Goal: Information Seeking & Learning: Learn about a topic

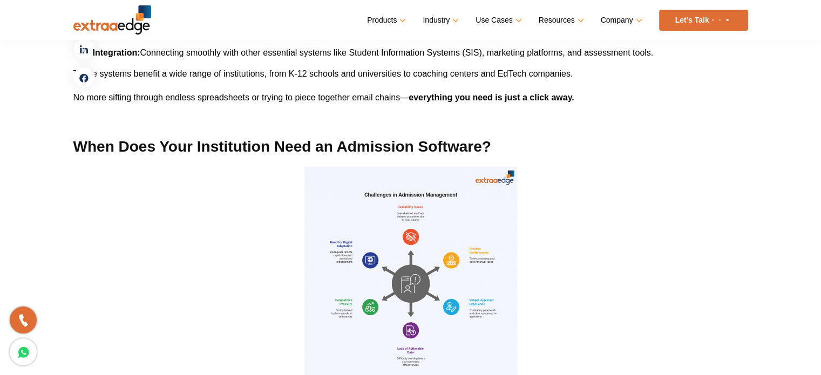
scroll to position [1889, 0]
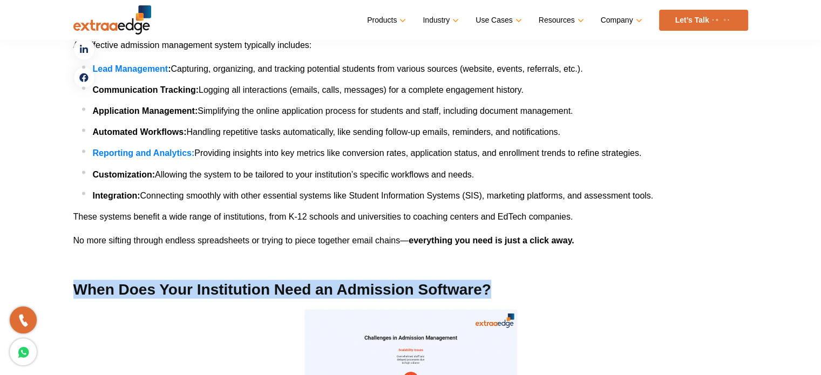
drag, startPoint x: 75, startPoint y: 287, endPoint x: 496, endPoint y: 284, distance: 421.5
click at [496, 284] on h2 "When Does Your Institution Need an Admission Software?" at bounding box center [410, 289] width 675 height 19
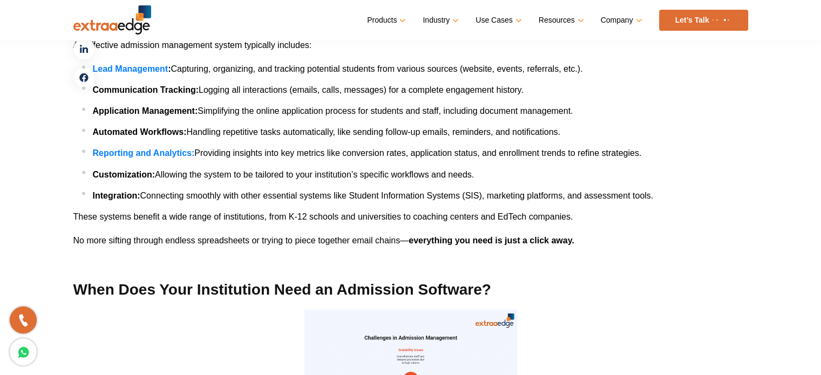
click at [688, 66] on li "Lead Management : Capturing, organizing, and tracking potential students from v…" at bounding box center [415, 69] width 666 height 16
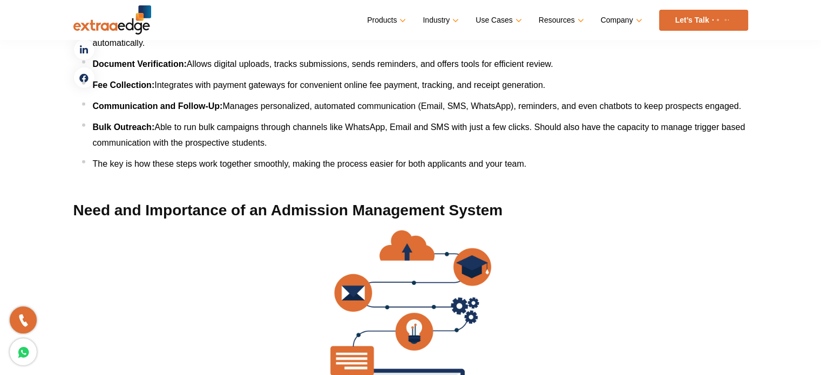
scroll to position [3238, 0]
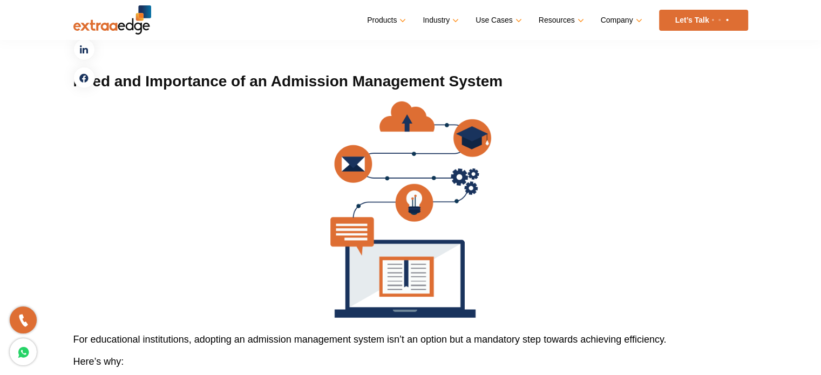
click at [214, 235] on p at bounding box center [410, 209] width 675 height 216
click at [224, 2] on nav "Menu Close Products Education CRM Streamline your entire admissions process on …" at bounding box center [410, 20] width 675 height 40
click at [365, 120] on img at bounding box center [410, 209] width 161 height 216
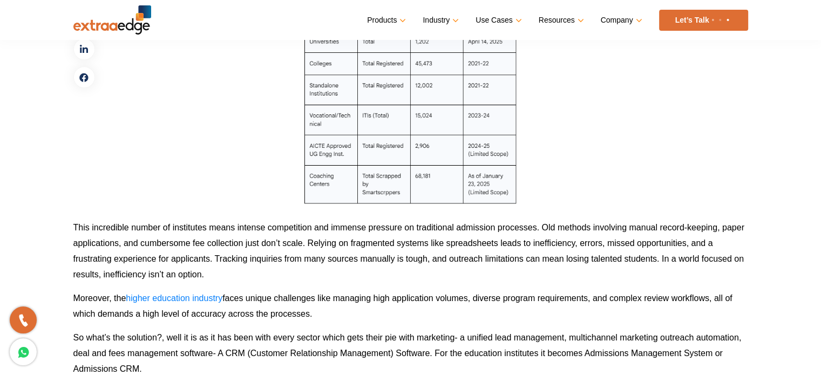
scroll to position [971, 0]
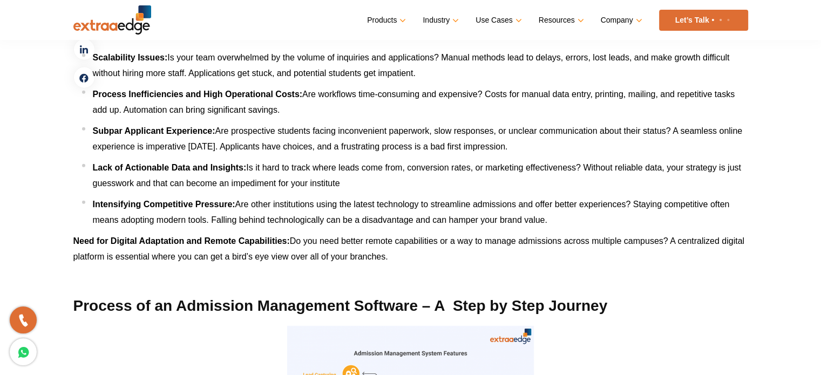
scroll to position [2644, 0]
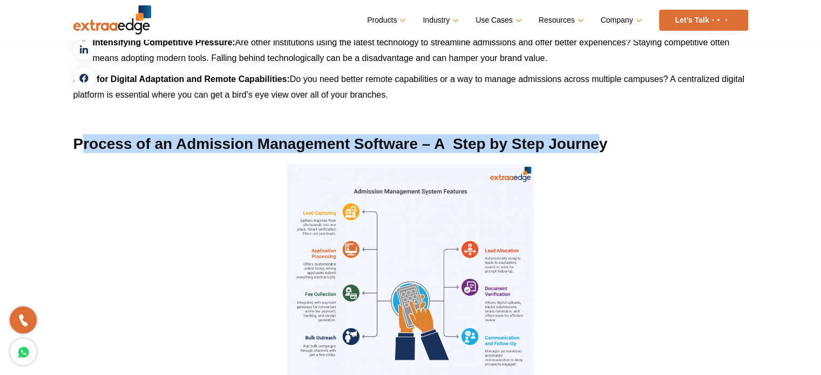
drag, startPoint x: 78, startPoint y: 140, endPoint x: 600, endPoint y: 146, distance: 521.9
click at [601, 147] on h2 "Process of an Admission Management Software – A Step by Step Journey" at bounding box center [410, 143] width 675 height 19
drag, startPoint x: 72, startPoint y: 144, endPoint x: 628, endPoint y: 149, distance: 555.3
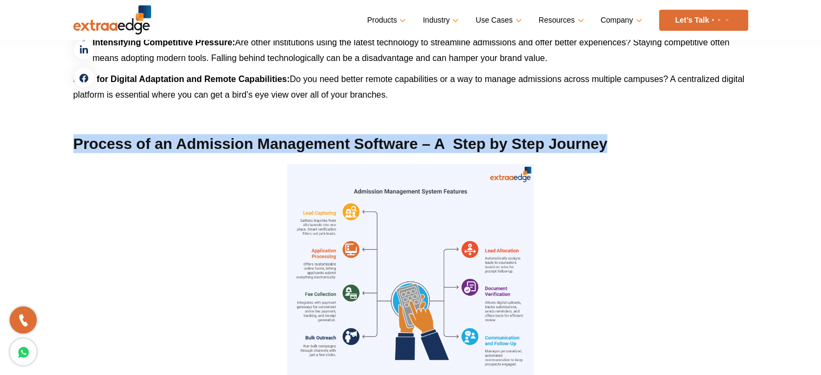
copy h2 "Process of an Admission Management Software – A Step by Step Journey"
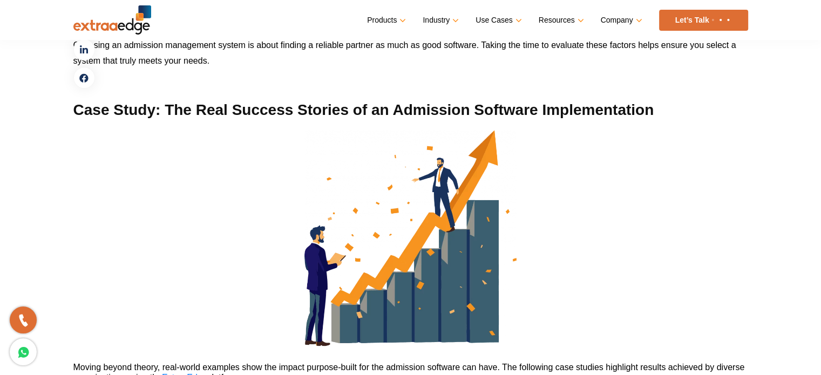
scroll to position [4911, 0]
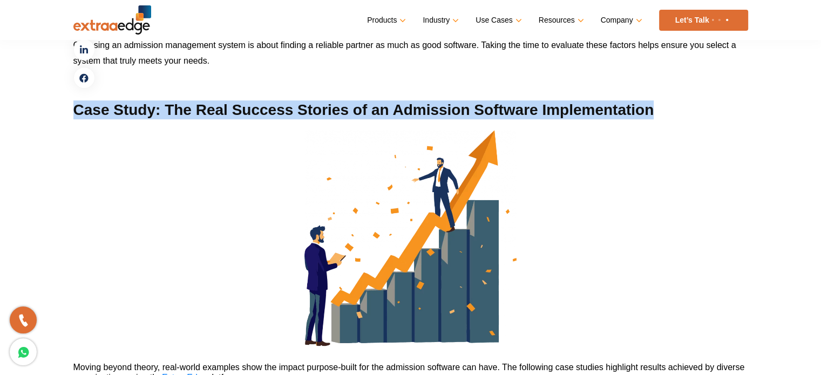
drag, startPoint x: 74, startPoint y: 106, endPoint x: 672, endPoint y: 112, distance: 598.5
click at [672, 112] on h2 "Case Study: The Real Success Stories of an Admission Software Implementation" at bounding box center [410, 109] width 675 height 19
copy h2 "Case Study: The Real Success Stories of an Admission Software Implementation"
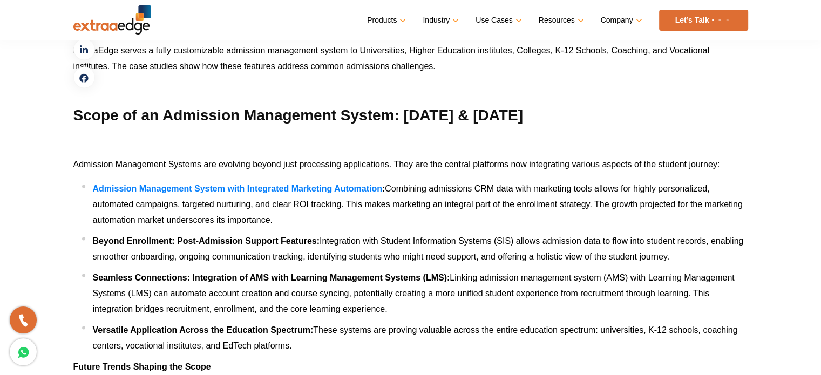
scroll to position [6260, 0]
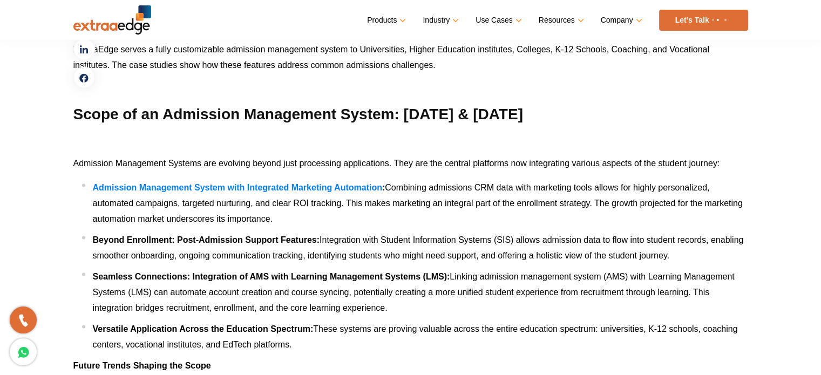
drag, startPoint x: 77, startPoint y: 114, endPoint x: 558, endPoint y: 125, distance: 481.5
copy h2 "Scope of an Admission Management System: [DATE] & [DATE]"
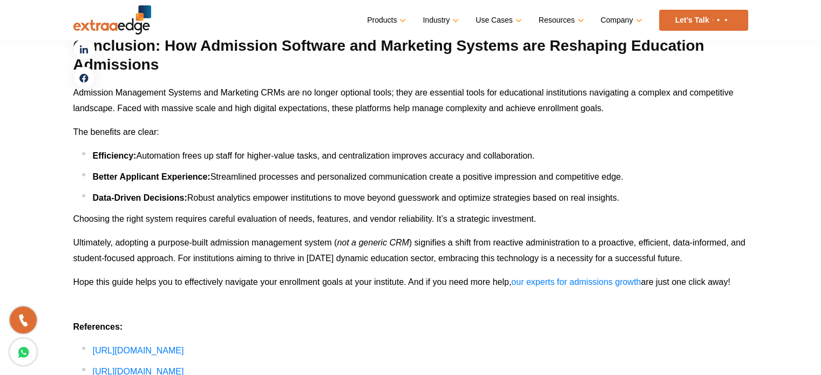
scroll to position [6853, 0]
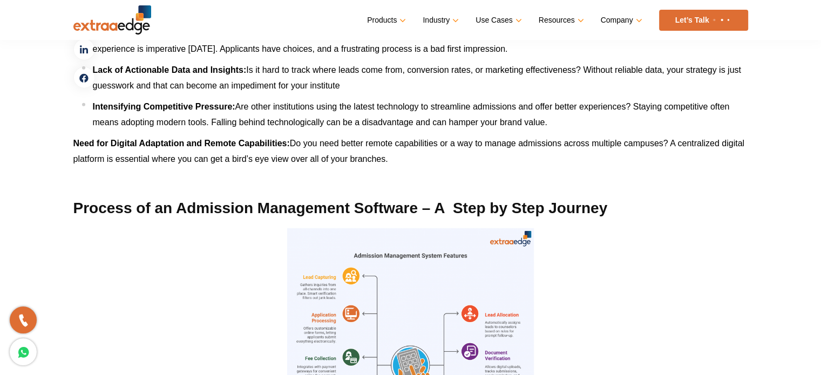
scroll to position [2644, 0]
